Goal: Transaction & Acquisition: Obtain resource

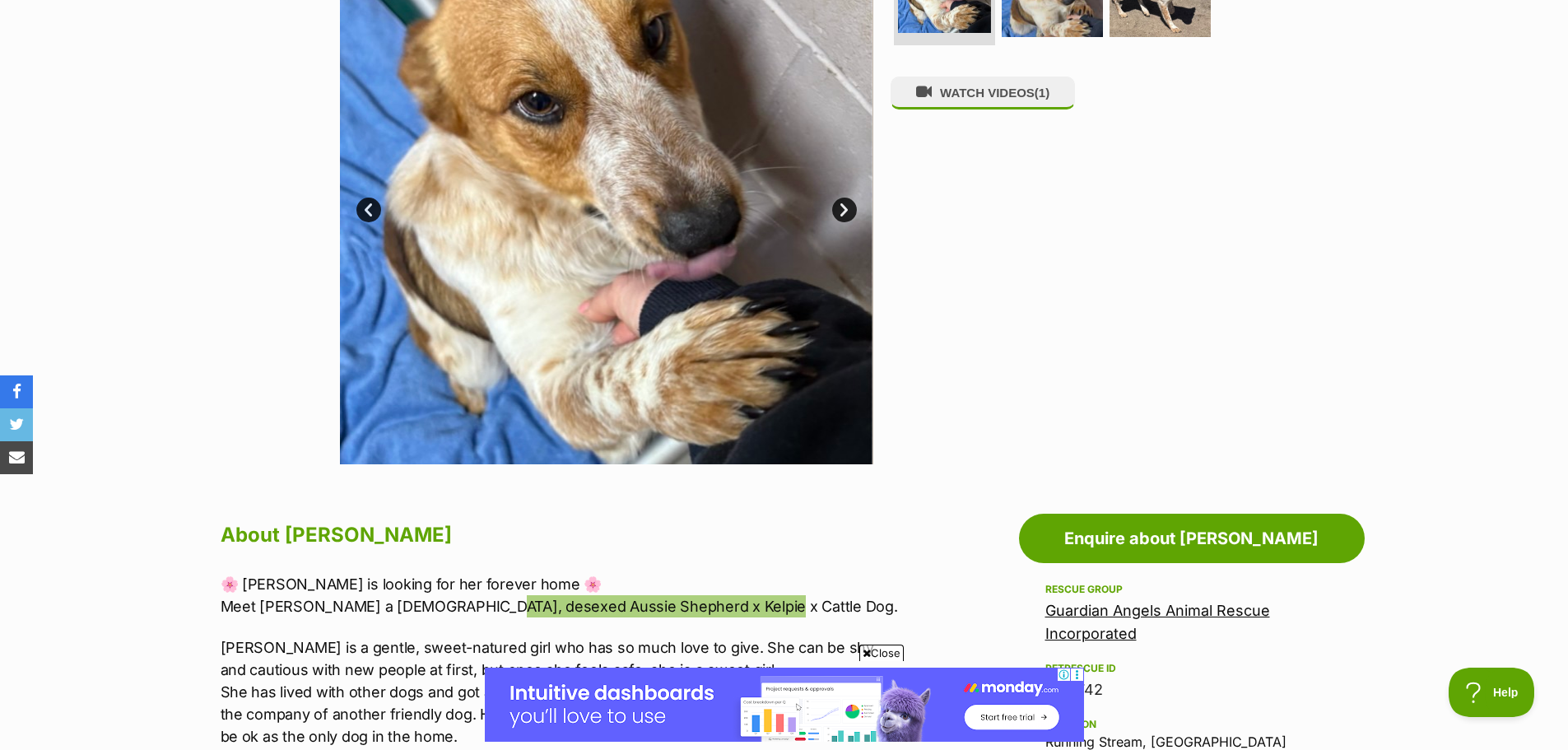
scroll to position [412, 0]
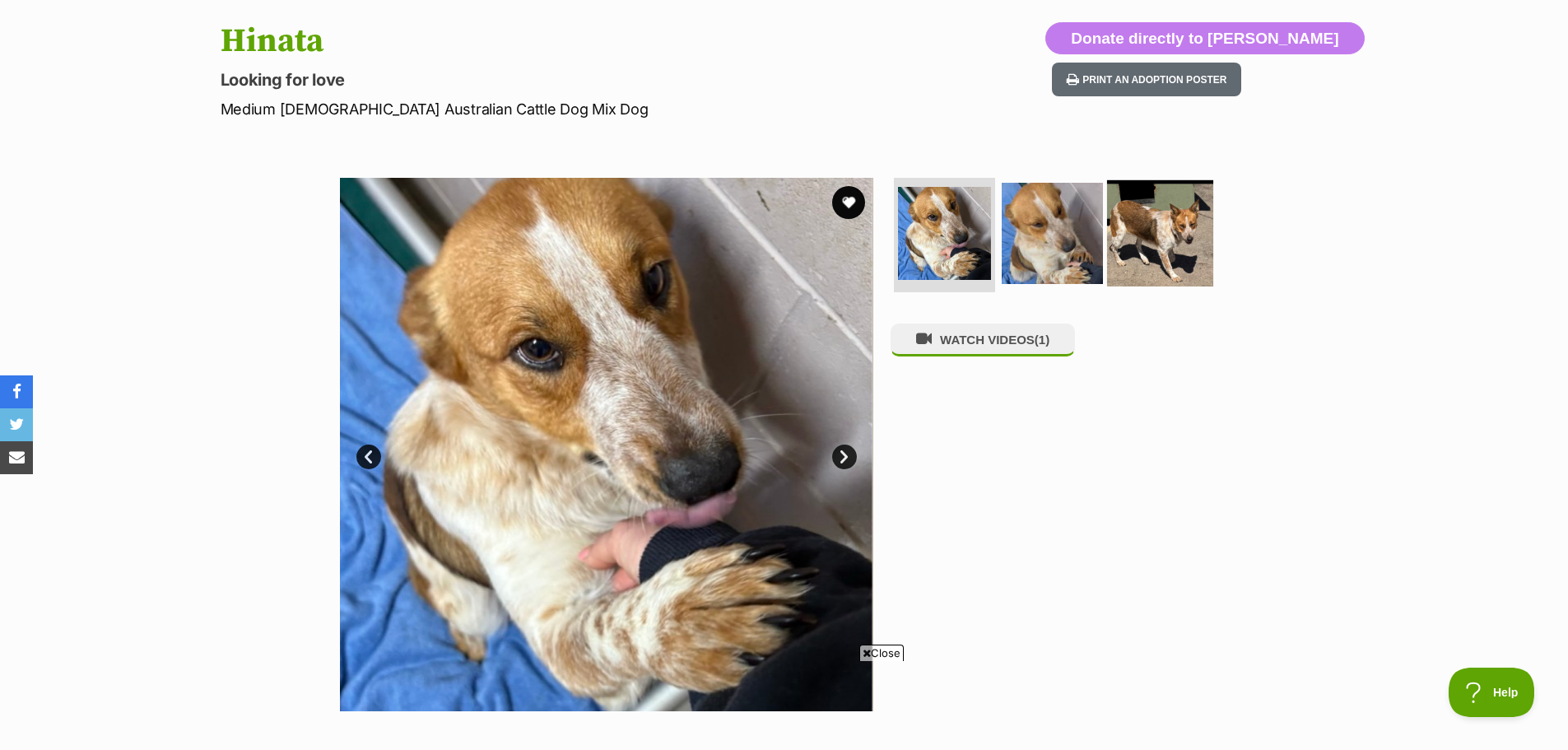
click at [1148, 251] on img at bounding box center [1160, 232] width 106 height 106
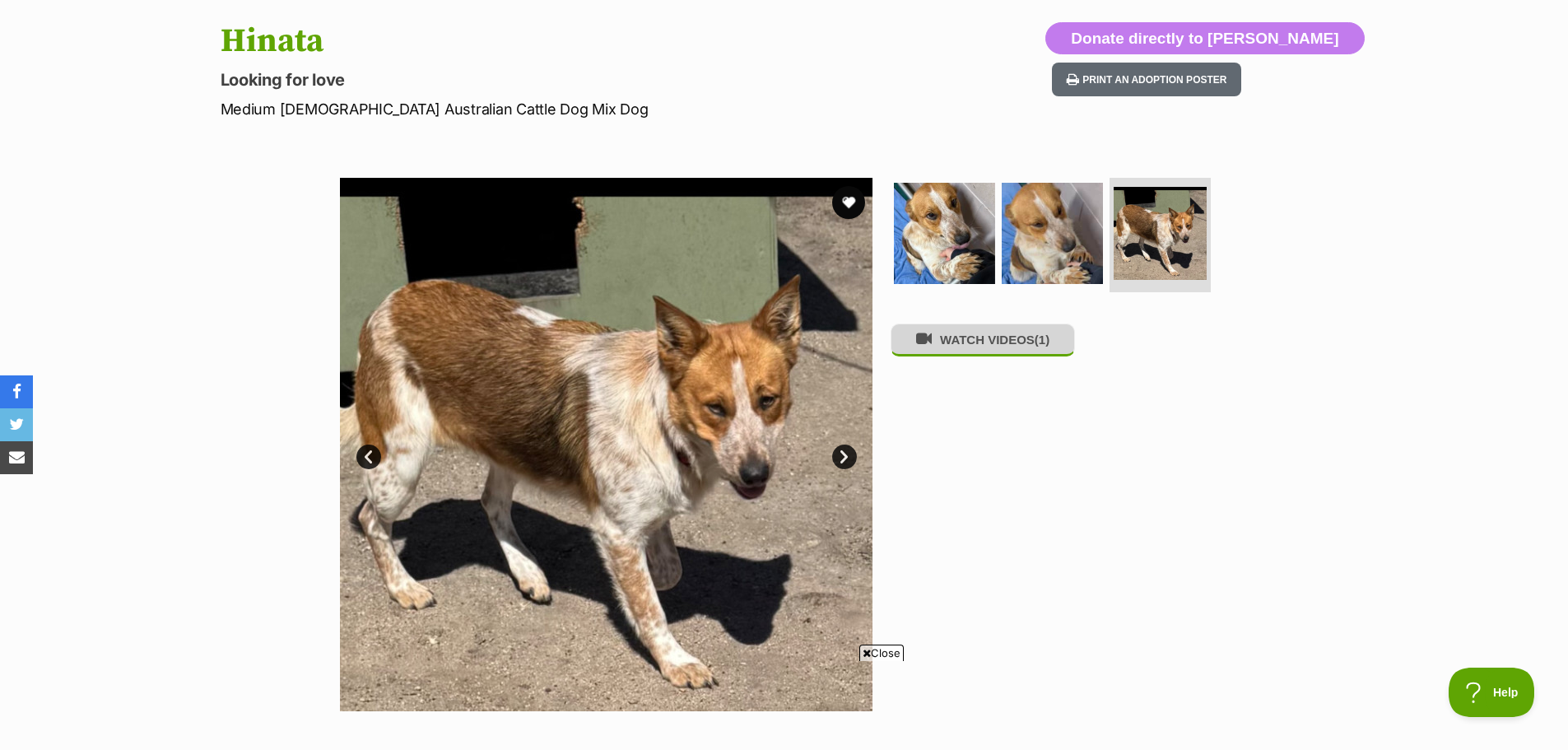
click at [1001, 344] on button "WATCH VIDEOS (1)" at bounding box center [983, 339] width 184 height 32
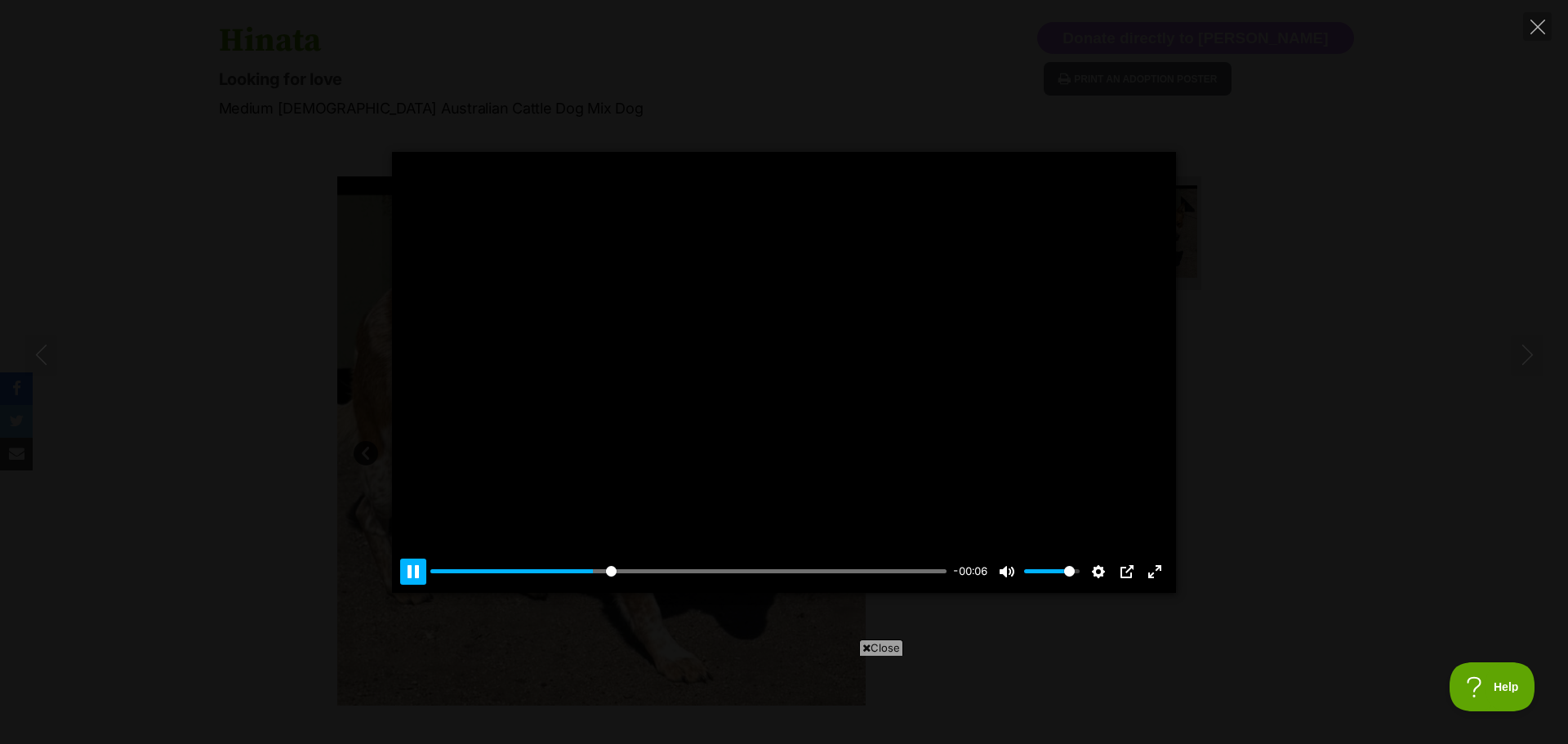
click at [412, 568] on button "Pause Play" at bounding box center [413, 572] width 26 height 26
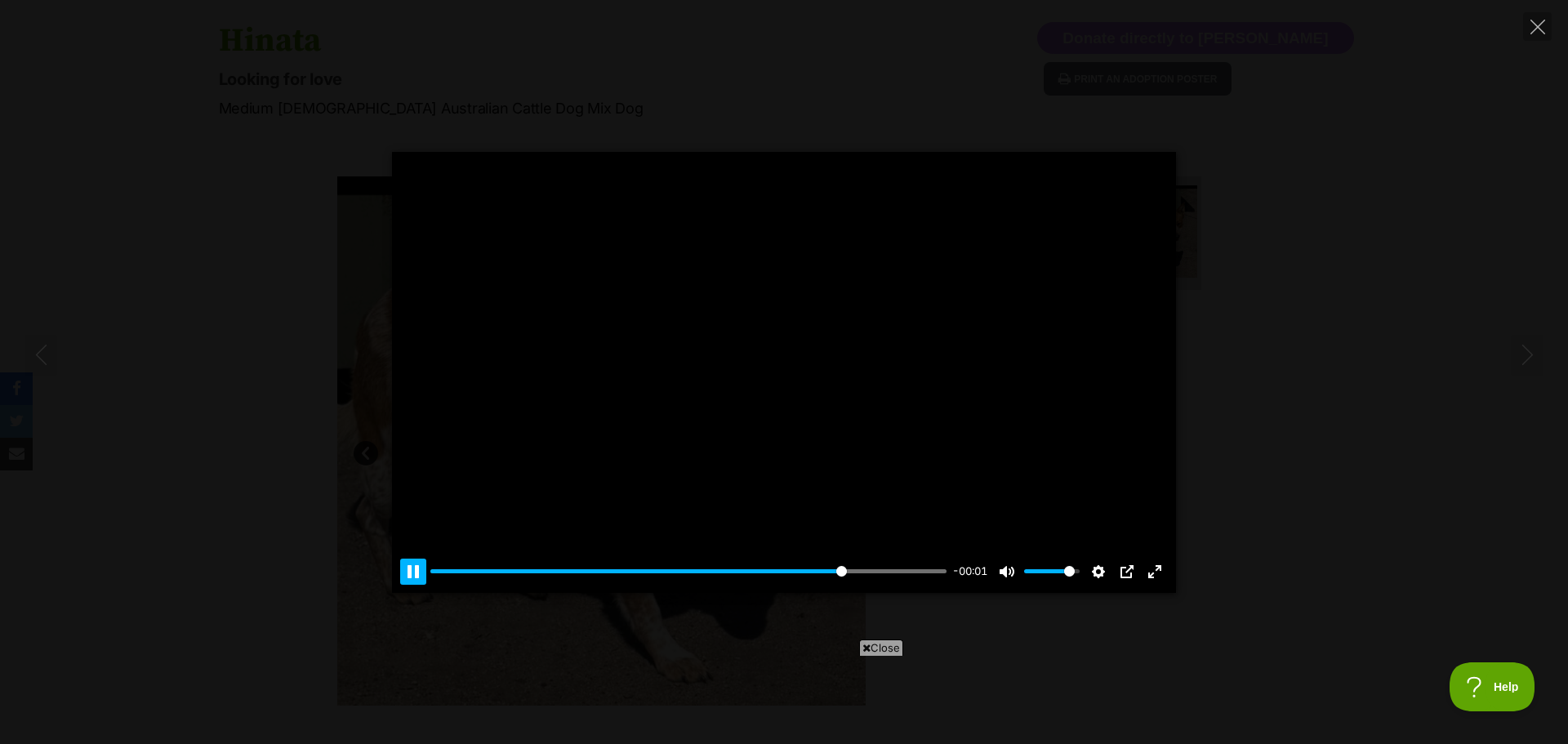
click at [412, 568] on button "Pause Play" at bounding box center [413, 572] width 26 height 26
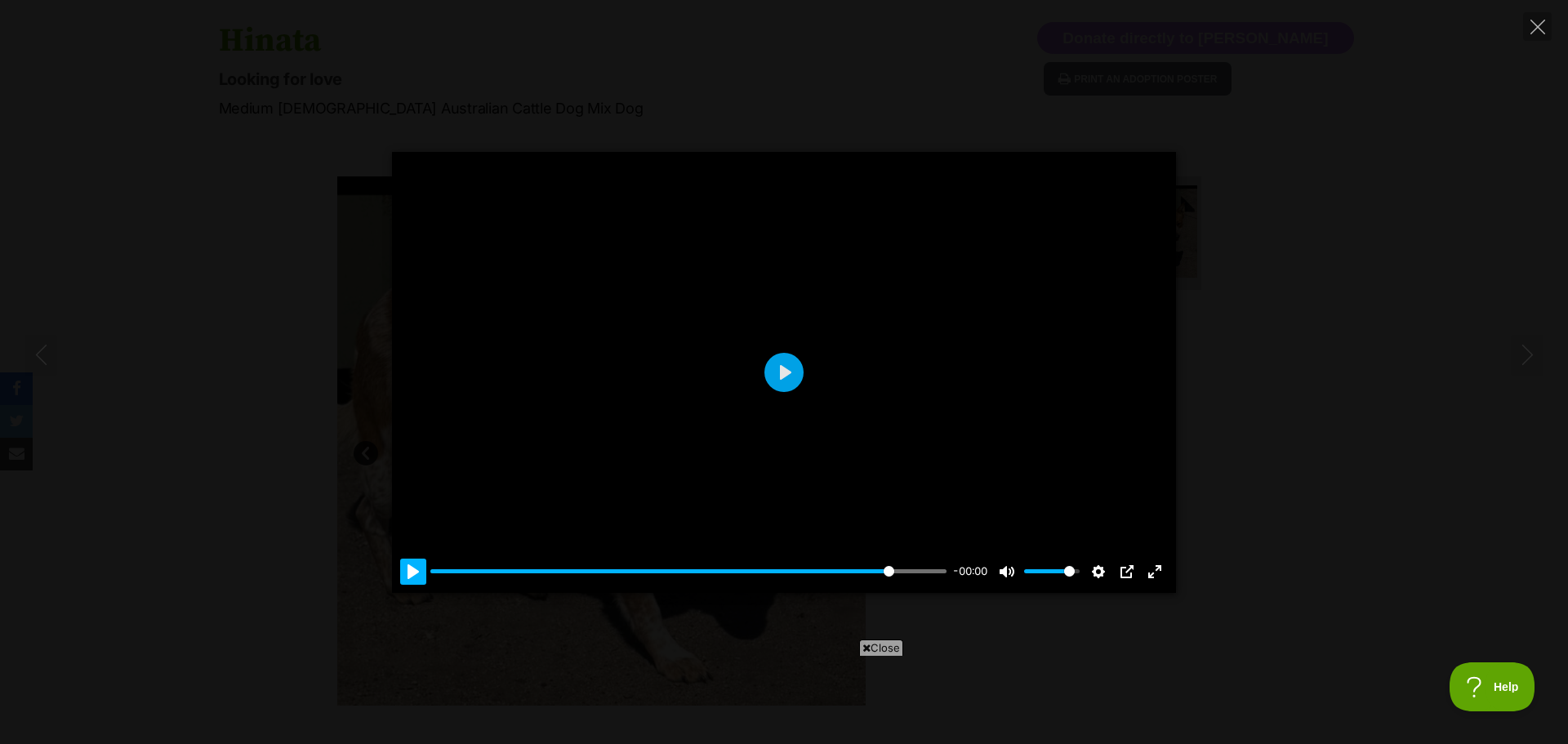
click at [412, 568] on button "Pause Play" at bounding box center [413, 572] width 26 height 26
click at [412, 567] on button "Pause Play" at bounding box center [413, 572] width 26 height 26
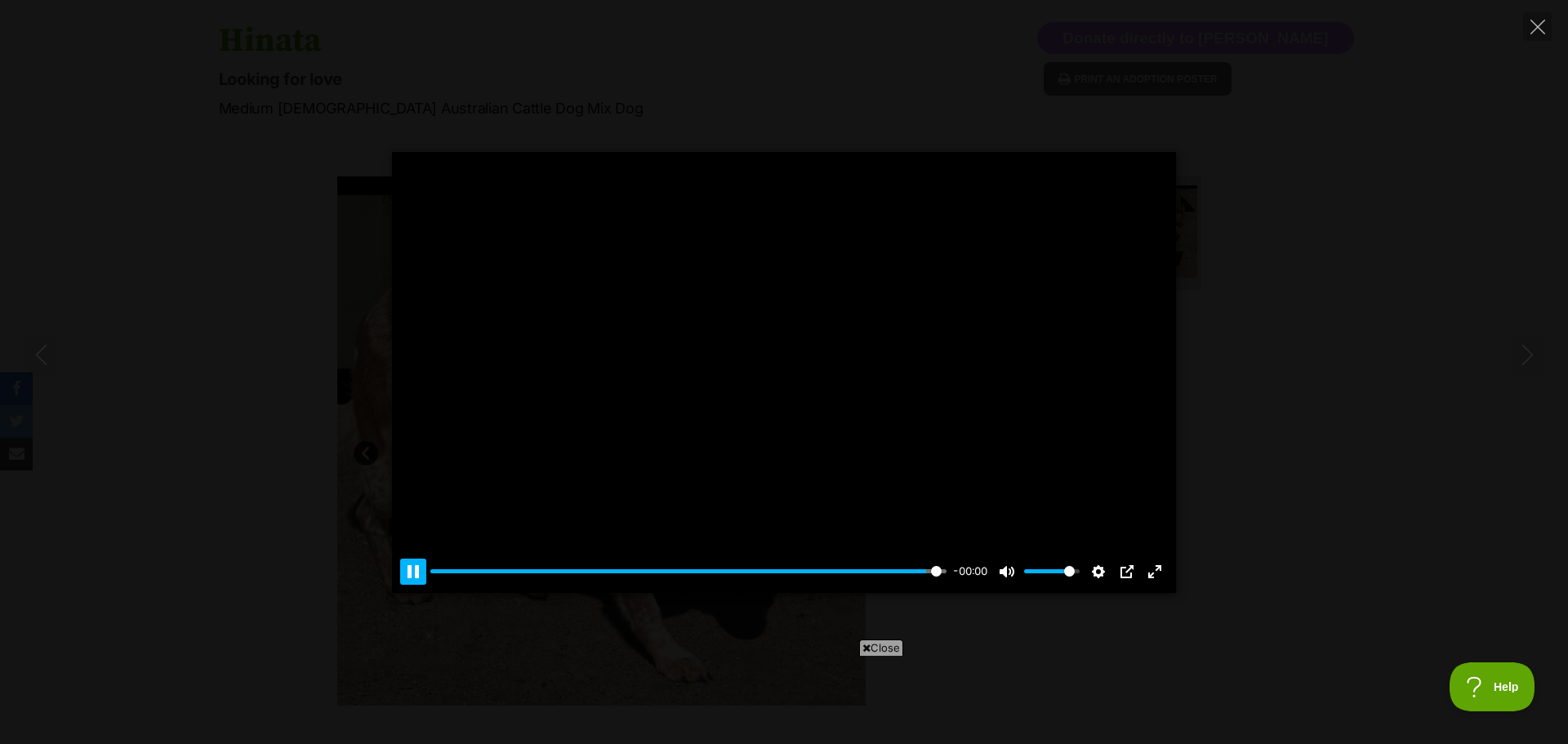
type input "100"
click at [1542, 27] on icon "Close" at bounding box center [1538, 27] width 15 height 15
